Goal: Communication & Community: Answer question/provide support

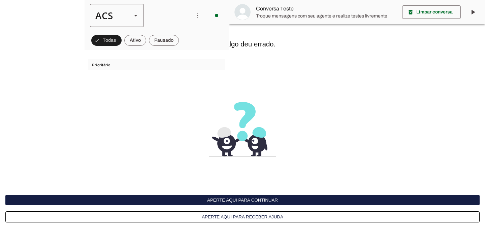
click at [138, 17] on slot at bounding box center [136, 15] width 8 height 8
click at [260, 198] on button "Aperte aqui para continuar" at bounding box center [242, 200] width 475 height 10
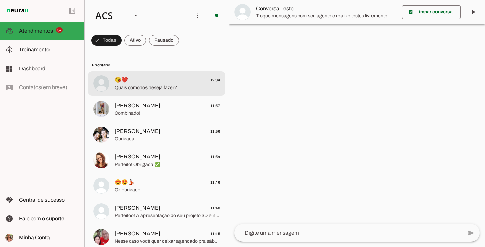
click at [147, 79] on span "😘❤️ 12:04" at bounding box center [167, 80] width 105 height 8
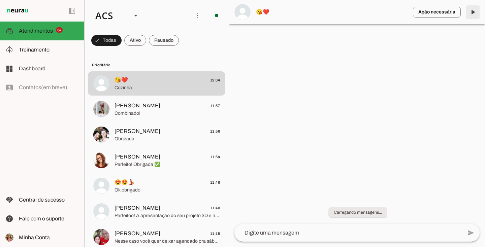
click at [474, 13] on span at bounding box center [473, 12] width 16 height 16
